Goal: Task Accomplishment & Management: Use online tool/utility

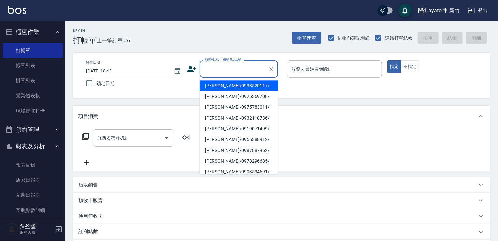
click at [231, 70] on input "顧客姓名/手機號碼/編號" at bounding box center [234, 68] width 63 height 11
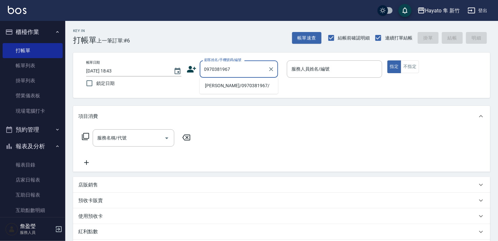
click at [229, 86] on li "[PERSON_NAME]/0970381967/" at bounding box center [239, 85] width 78 height 11
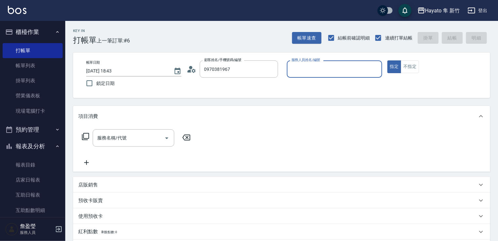
type input "[PERSON_NAME]/0970381967/"
type input "[PERSON_NAME](無代號)"
click at [149, 142] on input "服務名稱/代號" at bounding box center [129, 137] width 66 height 11
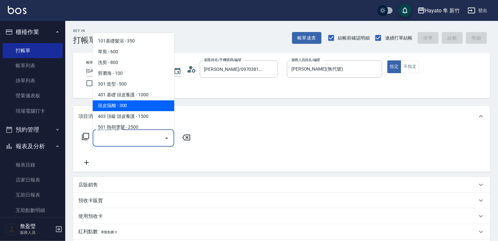
scroll to position [33, 0]
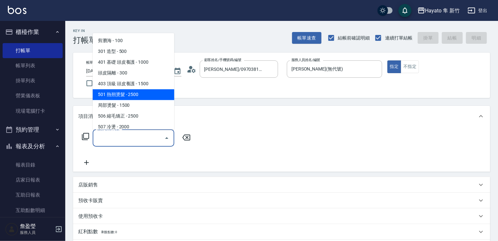
click at [129, 91] on span "501 熱朔燙髮 - 2500" at bounding box center [134, 94] width 82 height 11
type input "501 熱朔燙髮(501)"
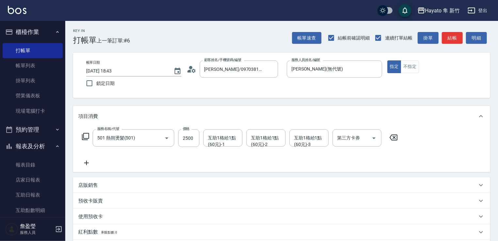
click at [86, 162] on icon at bounding box center [86, 163] width 16 height 8
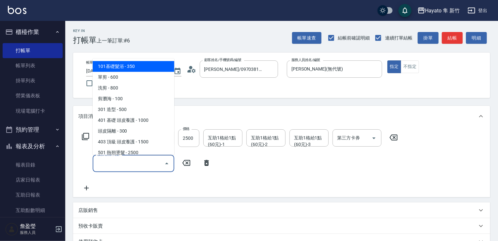
click at [114, 160] on input "服務名稱/代號" at bounding box center [129, 163] width 66 height 11
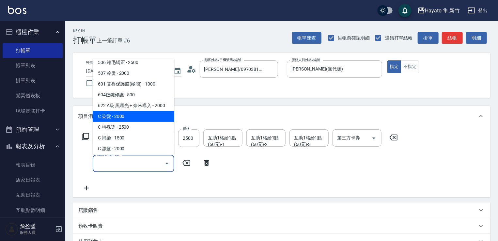
scroll to position [114, 0]
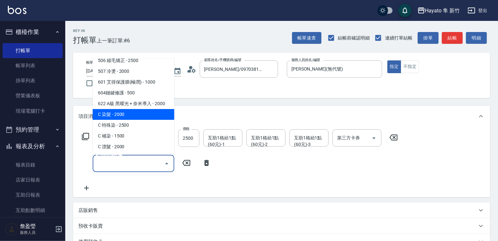
click at [118, 115] on span "C 染髮 - 2000" at bounding box center [134, 114] width 82 height 11
type input "C 染髮(701)"
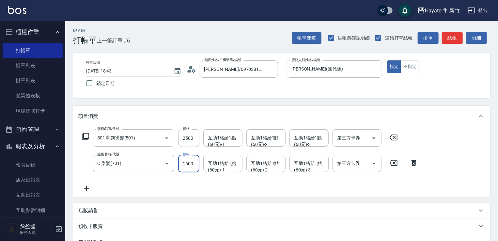
type input "1600"
drag, startPoint x: 127, startPoint y: 183, endPoint x: 107, endPoint y: 195, distance: 23.9
click at [122, 184] on div "服務名稱/代號 501 熱朔燙髮(501) 服務名稱/代號 價格 2500 價格 互助1格給1點(60元)-1 互助1格給1點(60元)-1 互助1格給1點(…" at bounding box center [250, 160] width 344 height 63
click at [87, 188] on icon at bounding box center [86, 188] width 5 height 5
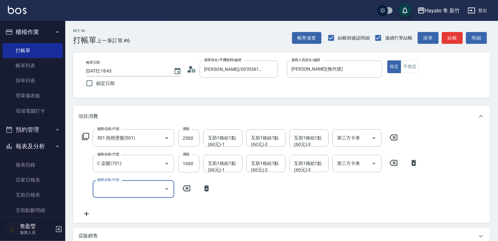
click at [124, 192] on input "服務名稱/代號" at bounding box center [129, 188] width 66 height 11
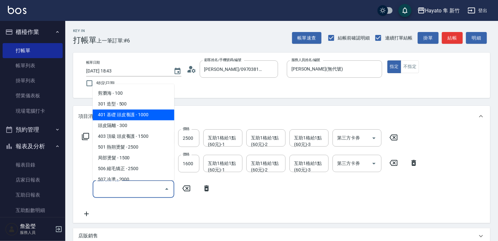
scroll to position [65, 0]
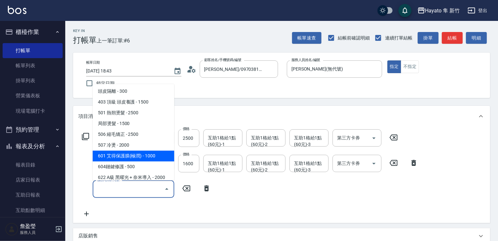
click at [124, 157] on span "601 艾得保護膜(極潤) - 1000" at bounding box center [134, 156] width 82 height 11
type input "601 艾得保護膜(極潤)(601)"
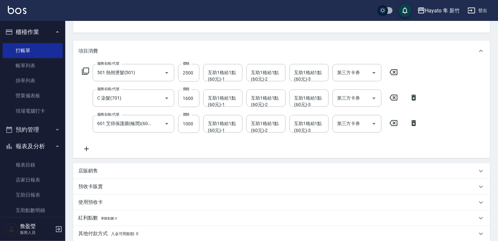
drag, startPoint x: 99, startPoint y: 164, endPoint x: 94, endPoint y: 174, distance: 10.7
click at [98, 163] on div "店販銷售" at bounding box center [281, 171] width 417 height 16
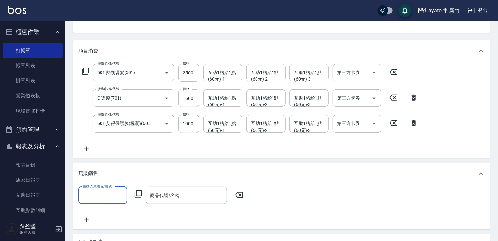
scroll to position [0, 0]
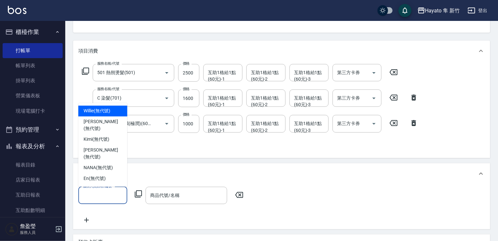
click at [105, 197] on input "服務人員姓名/編號" at bounding box center [102, 195] width 43 height 11
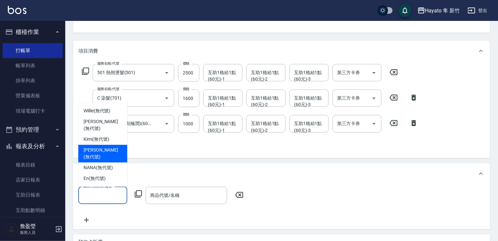
click at [101, 152] on div "[PERSON_NAME] (無代號)" at bounding box center [102, 154] width 49 height 18
type input "[PERSON_NAME](無代號)"
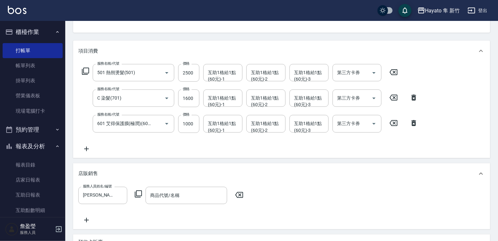
click at [155, 184] on div "服務人員姓名/編號 [PERSON_NAME](無代號) 服務人員姓名/編號 商品代號/名稱 商品代號/名稱" at bounding box center [281, 206] width 417 height 45
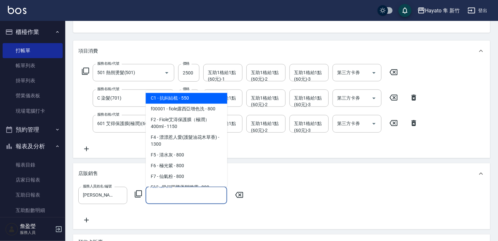
click at [156, 191] on input "商品代號/名稱" at bounding box center [187, 195] width 76 height 11
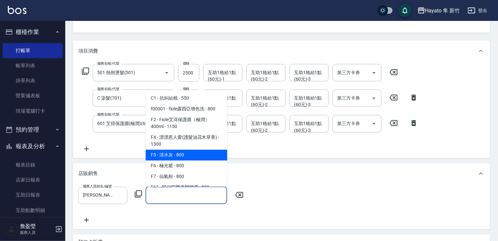
scroll to position [65, 0]
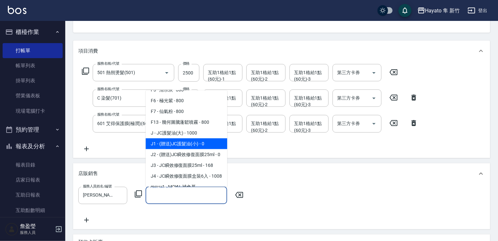
click at [184, 140] on span "J1 - (贈送)JC護髮油(小) - 0" at bounding box center [187, 143] width 82 height 11
type input "(贈送)JC護髮油(小)"
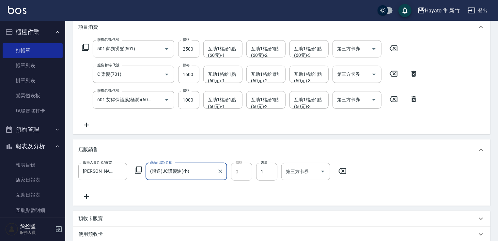
scroll to position [196, 0]
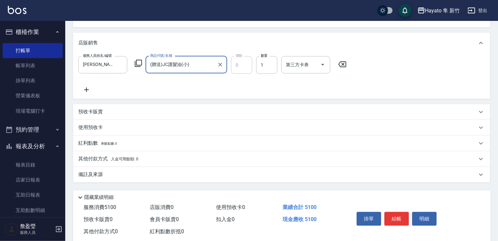
click at [103, 170] on div "備註及來源" at bounding box center [281, 175] width 417 height 16
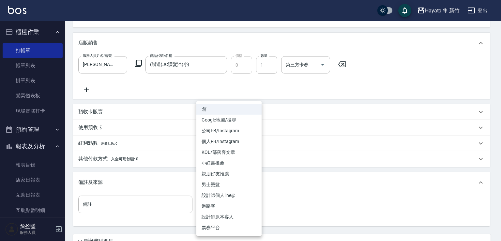
click at [211, 206] on body "Hayato 隼 新竹 登出 櫃檯作業 打帳單 帳單列表 掛單列表 營業儀表板 現場電腦打卡 預約管理 預約管理 報表及分析 報表目錄 店家日報表 互助日報表…" at bounding box center [250, 50] width 501 height 493
click at [217, 214] on li "設計師原本客人" at bounding box center [229, 217] width 65 height 11
type input "設計師原本客人"
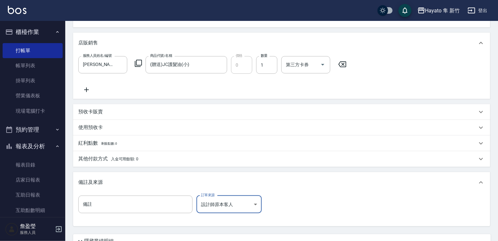
click at [118, 158] on span "入金可用餘額: 0" at bounding box center [125, 159] width 28 height 5
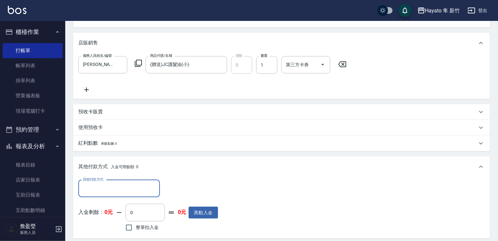
scroll to position [0, 0]
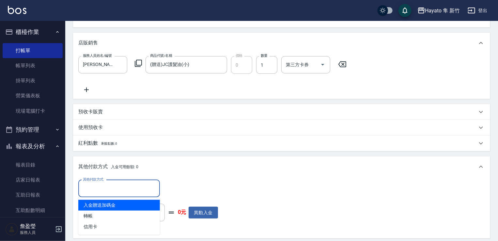
click at [110, 185] on input "其他付款方式" at bounding box center [119, 188] width 76 height 11
click at [105, 210] on span "入金贈送加碼金" at bounding box center [119, 205] width 82 height 11
type input "入金贈送加碼金"
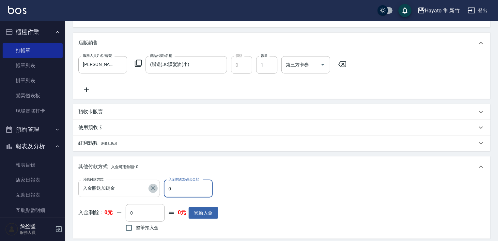
click at [154, 186] on icon "Clear" at bounding box center [153, 188] width 7 height 7
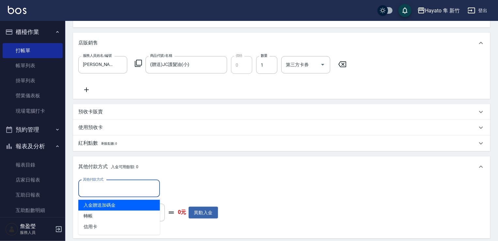
click at [120, 193] on input "其他付款方式" at bounding box center [119, 188] width 76 height 11
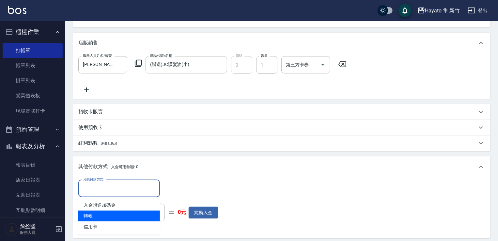
click at [97, 213] on span "轉帳" at bounding box center [119, 216] width 82 height 11
type input "轉帳"
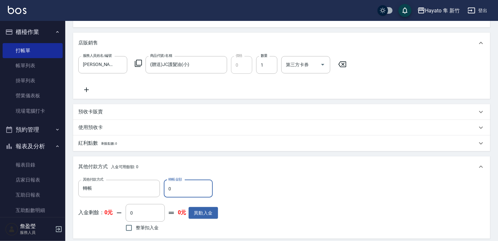
click at [168, 184] on input "0" at bounding box center [188, 189] width 49 height 18
type input "1100"
click at [272, 174] on div "其他付款方式 入金可用餘額: 0" at bounding box center [281, 166] width 417 height 21
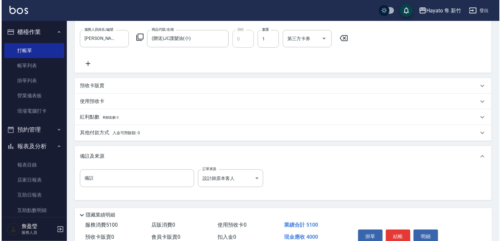
scroll to position [254, 0]
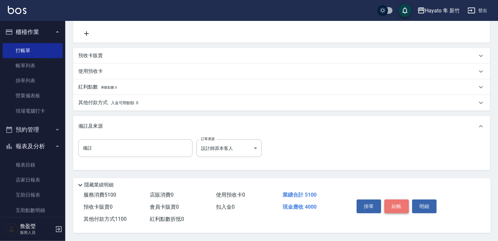
click at [394, 201] on button "結帳" at bounding box center [397, 206] width 24 height 14
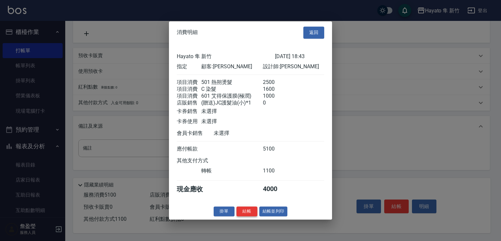
click at [240, 212] on button "結帳" at bounding box center [247, 211] width 21 height 10
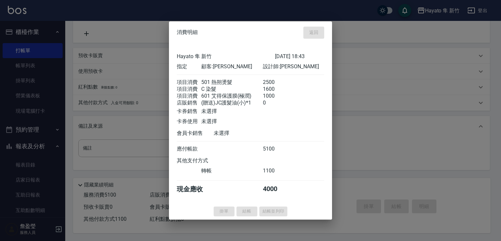
type input "[DATE] 23:12"
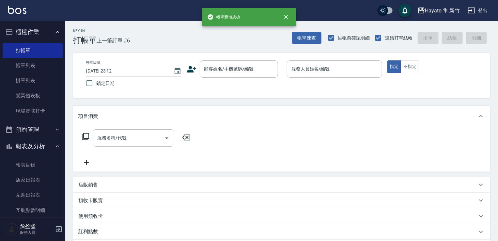
scroll to position [0, 0]
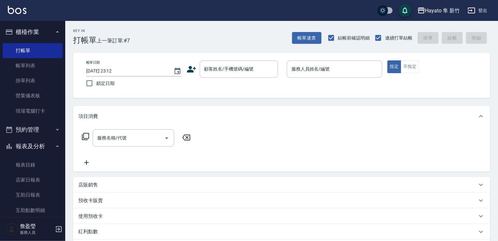
click at [188, 68] on icon at bounding box center [192, 69] width 10 height 10
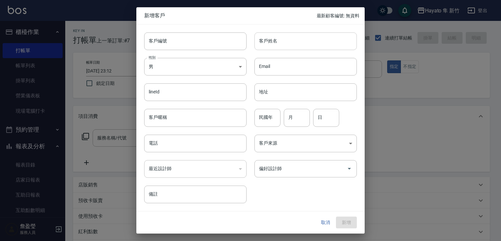
click at [292, 38] on input "客戶姓名" at bounding box center [306, 41] width 103 height 18
click at [292, 38] on input "[PERSON_NAME]" at bounding box center [306, 41] width 103 height 18
type input "[PERSON_NAME]"
click at [198, 63] on body "Hayato 隼 新竹 登出 櫃檯作業 打帳單 帳單列表 掛單列表 營業儀表板 現場電腦打卡 預約管理 預約管理 報表及分析 報表目錄 店家日報表 互助日報表…" at bounding box center [250, 171] width 501 height 342
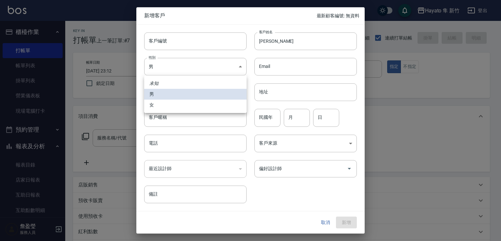
click at [201, 106] on li "女" at bounding box center [195, 105] width 103 height 11
type input "[DEMOGRAPHIC_DATA]"
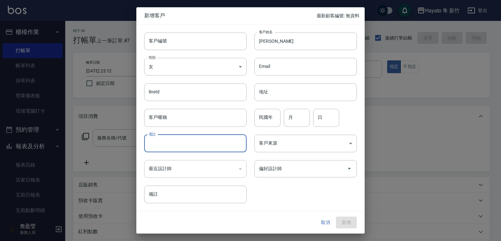
drag, startPoint x: 198, startPoint y: 148, endPoint x: 207, endPoint y: 144, distance: 9.6
click at [198, 148] on input "電話" at bounding box center [195, 144] width 103 height 18
type input "0981170923"
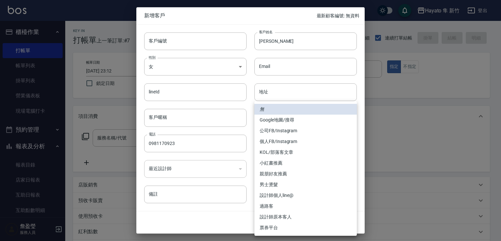
click at [310, 141] on body "Hayato 隼 新竹 登出 櫃檯作業 打帳單 帳單列表 掛單列表 營業儀表板 現場電腦打卡 預約管理 預約管理 報表及分析 報表目錄 店家日報表 互助日報表…" at bounding box center [250, 171] width 501 height 342
click at [279, 119] on li "Google地圖/搜尋" at bounding box center [306, 120] width 103 height 11
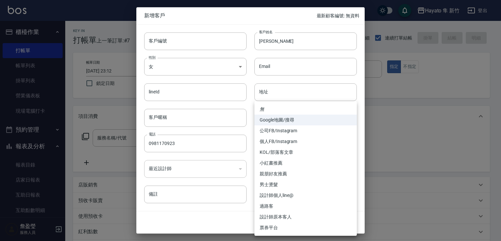
click at [287, 144] on body "Hayato 隼 新竹 登出 櫃檯作業 打帳單 帳單列表 掛單列表 營業儀表板 現場電腦打卡 預約管理 預約管理 報表及分析 報表目錄 店家日報表 互助日報表…" at bounding box center [250, 171] width 501 height 342
click at [287, 144] on li "個人FB/Instagram" at bounding box center [306, 141] width 103 height 11
type input "個人FB/Instagram"
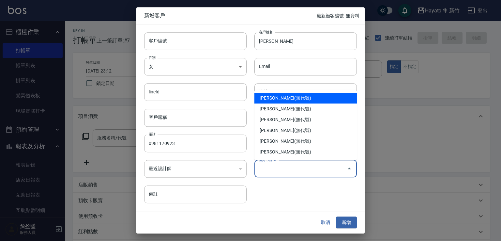
click at [278, 166] on input "偏好設計師" at bounding box center [301, 168] width 87 height 11
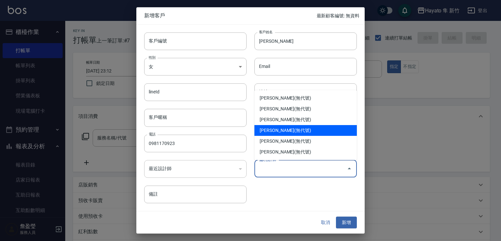
click at [278, 130] on li "[PERSON_NAME](無代號)" at bounding box center [306, 130] width 103 height 11
type input "李仕芬"
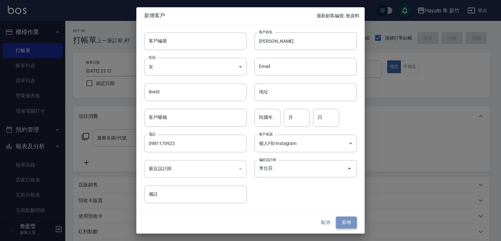
click at [338, 223] on button "新增" at bounding box center [346, 222] width 21 height 12
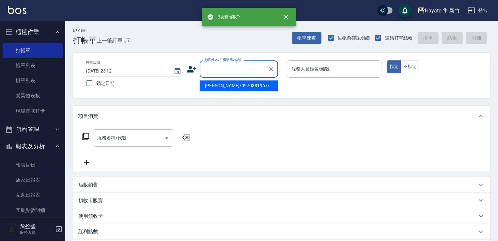
click at [248, 71] on input "顧客姓名/手機號碼/編號" at bounding box center [234, 68] width 63 height 11
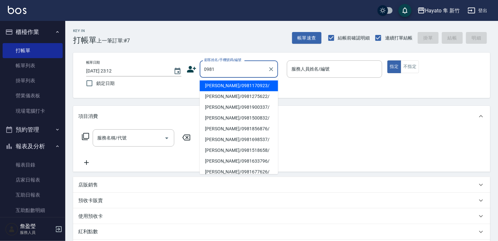
drag, startPoint x: 235, startPoint y: 86, endPoint x: 279, endPoint y: 82, distance: 44.3
click at [245, 85] on li "[PERSON_NAME]/0981170923/" at bounding box center [239, 85] width 78 height 11
type input "[PERSON_NAME]/0981170923/"
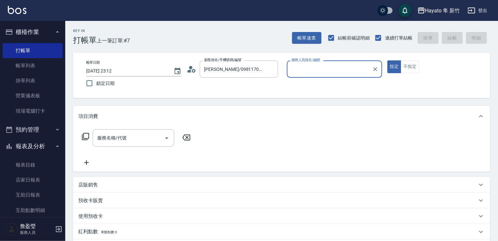
type input "[PERSON_NAME](無代號)"
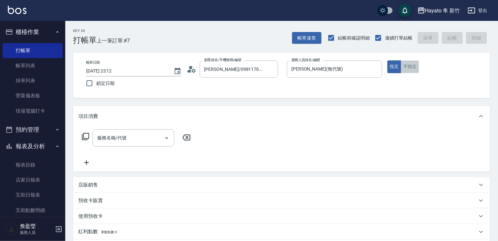
click at [413, 64] on button "不指定" at bounding box center [410, 66] width 18 height 13
click at [115, 142] on input "服務名稱/代號" at bounding box center [129, 137] width 66 height 11
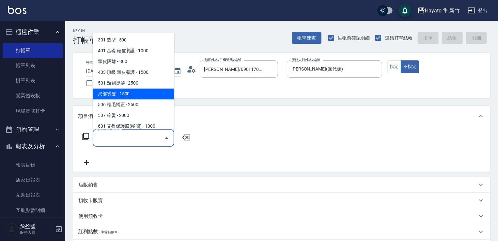
scroll to position [65, 0]
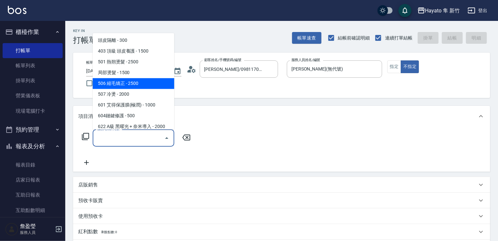
click at [120, 80] on span "506 縮毛矯正 - 2500" at bounding box center [134, 83] width 82 height 11
type input "506 縮毛矯正 (506)"
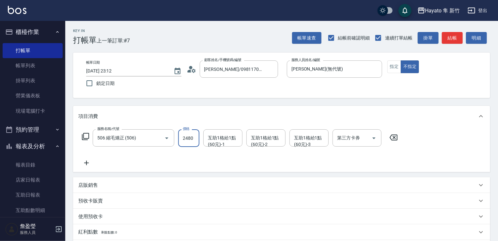
type input "2480"
click at [171, 156] on div "服務名稱/代號 506 縮毛矯正 (506) 服務名稱/代號 價格 2480 價格 互助1格給1點(60元)-1 互助1格給1點(60元)-1 互助1格給1點…" at bounding box center [240, 148] width 324 height 38
click at [86, 161] on icon at bounding box center [86, 163] width 16 height 8
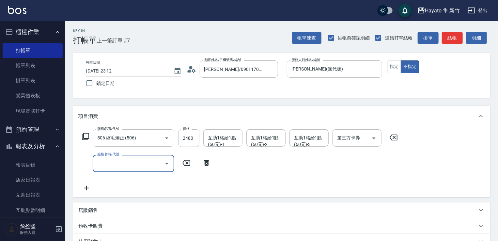
click at [106, 160] on input "服務名稱/代號" at bounding box center [129, 163] width 66 height 11
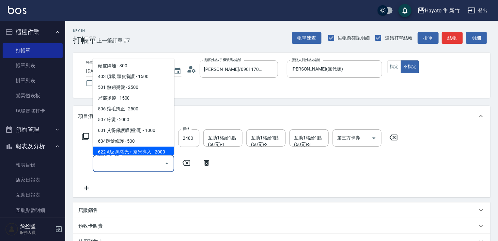
click at [122, 149] on span "622 A級 黑曜光 + 奈米導入 - 2000" at bounding box center [134, 152] width 82 height 11
type input "622 A級 黑曜光 + 奈米導入(622)"
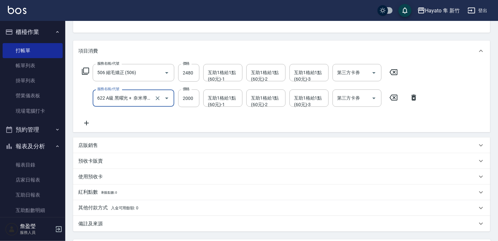
click at [91, 143] on p "店販銷售" at bounding box center [88, 145] width 20 height 7
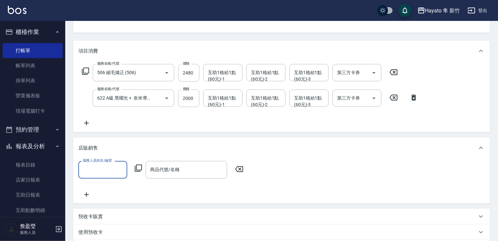
scroll to position [0, 0]
click at [121, 174] on input "服務人員姓名/編號" at bounding box center [102, 169] width 43 height 11
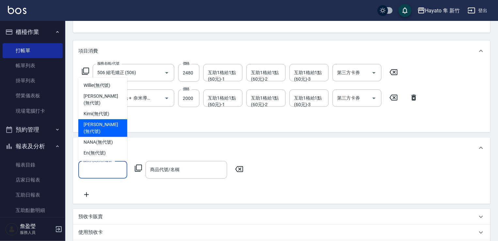
click at [98, 130] on span "[PERSON_NAME] (無代號)" at bounding box center [103, 128] width 39 height 14
type input "[PERSON_NAME](無代號)"
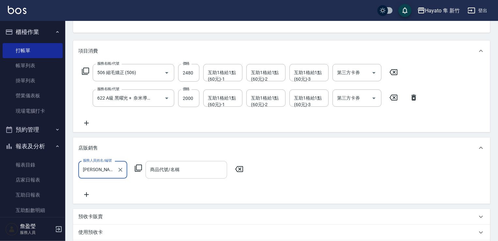
click at [176, 171] on input "商品代號/名稱" at bounding box center [187, 169] width 76 height 11
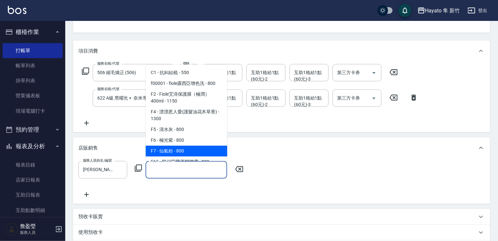
scroll to position [65, 0]
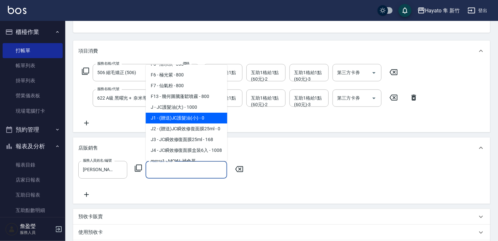
click at [157, 119] on span "J1 - (贈送)JC護髮油(小) - 0" at bounding box center [187, 118] width 82 height 11
type input "(贈送)JC護髮油(小)"
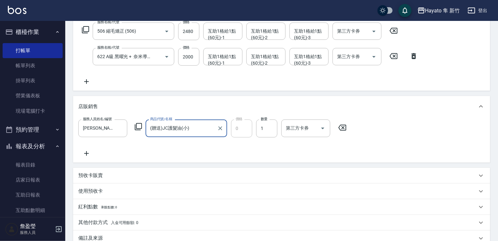
scroll to position [163, 0]
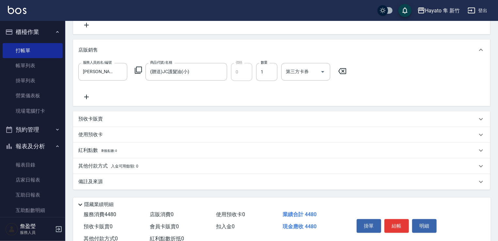
click at [154, 184] on div "備註及來源" at bounding box center [277, 181] width 399 height 7
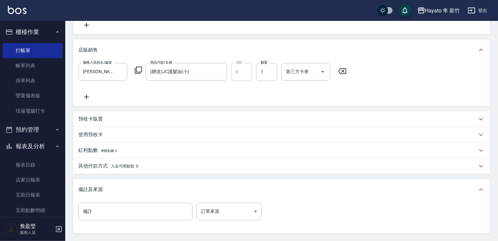
click at [231, 199] on div "備註及來源" at bounding box center [281, 189] width 417 height 21
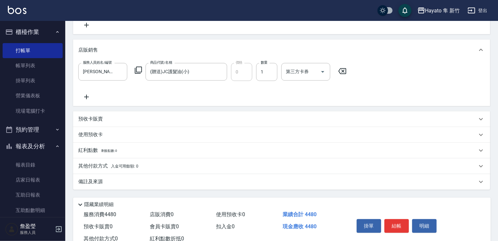
click at [210, 182] on div "備註及來源" at bounding box center [277, 181] width 399 height 7
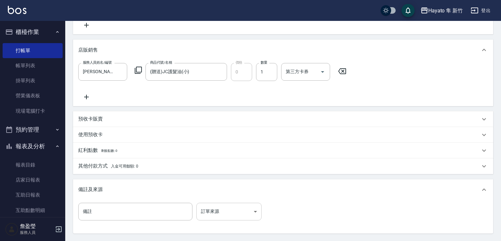
click at [218, 206] on body "Hayato 隼 新竹 登出 櫃檯作業 打帳單 帳單列表 掛單列表 營業儀表板 現場電腦打卡 預約管理 預約管理 報表及分析 報表目錄 店家日報表 互助日報表…" at bounding box center [250, 70] width 501 height 467
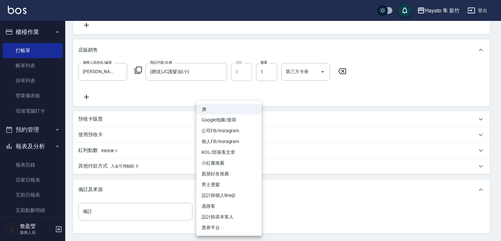
click at [215, 140] on li "個人FB/Instagram" at bounding box center [229, 141] width 65 height 11
type input "個人FB/Instagram"
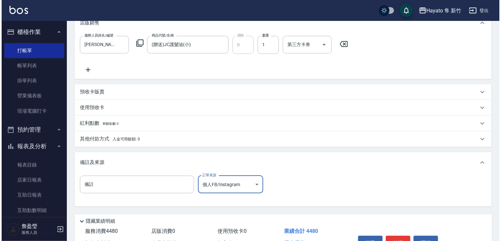
scroll to position [229, 0]
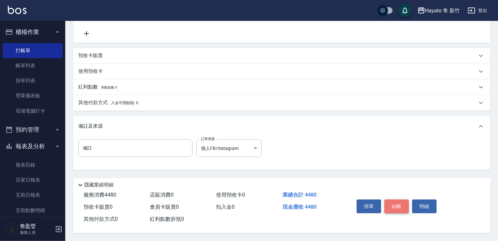
click at [395, 203] on button "結帳" at bounding box center [397, 206] width 24 height 14
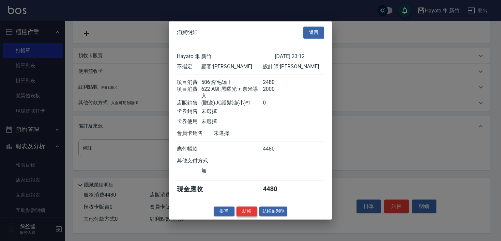
click at [245, 214] on button "結帳" at bounding box center [247, 211] width 21 height 10
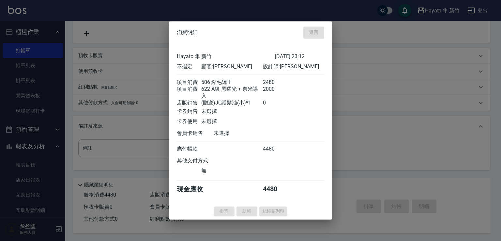
type input "[DATE] 23:13"
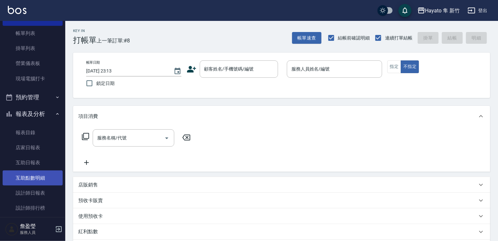
scroll to position [98, 0]
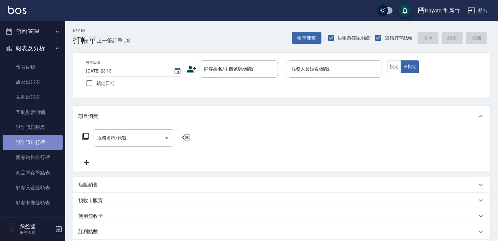
click at [32, 141] on link "設計師排行榜" at bounding box center [33, 142] width 60 height 15
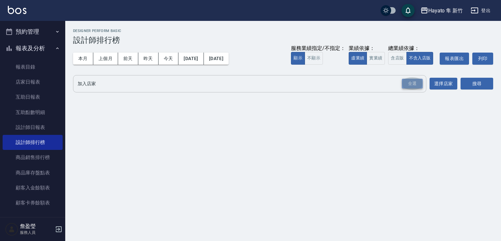
drag, startPoint x: 407, startPoint y: 84, endPoint x: 418, endPoint y: 83, distance: 11.5
click at [412, 84] on div "全選" at bounding box center [412, 84] width 21 height 10
click at [473, 80] on button "搜尋" at bounding box center [477, 84] width 33 height 12
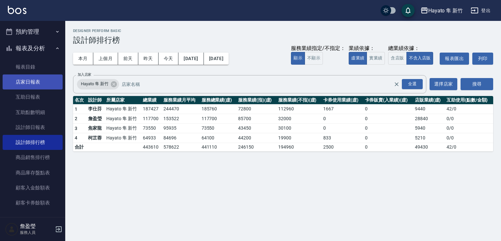
click at [28, 84] on link "店家日報表" at bounding box center [33, 81] width 60 height 15
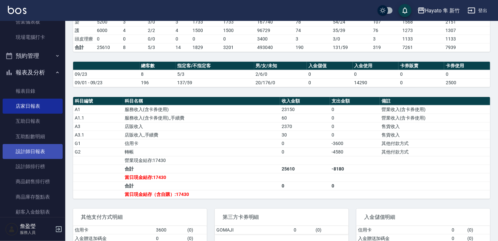
scroll to position [33, 0]
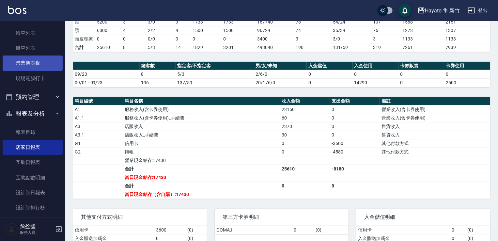
click at [35, 63] on link "營業儀表板" at bounding box center [33, 62] width 60 height 15
